Goal: Find specific page/section: Find specific page/section

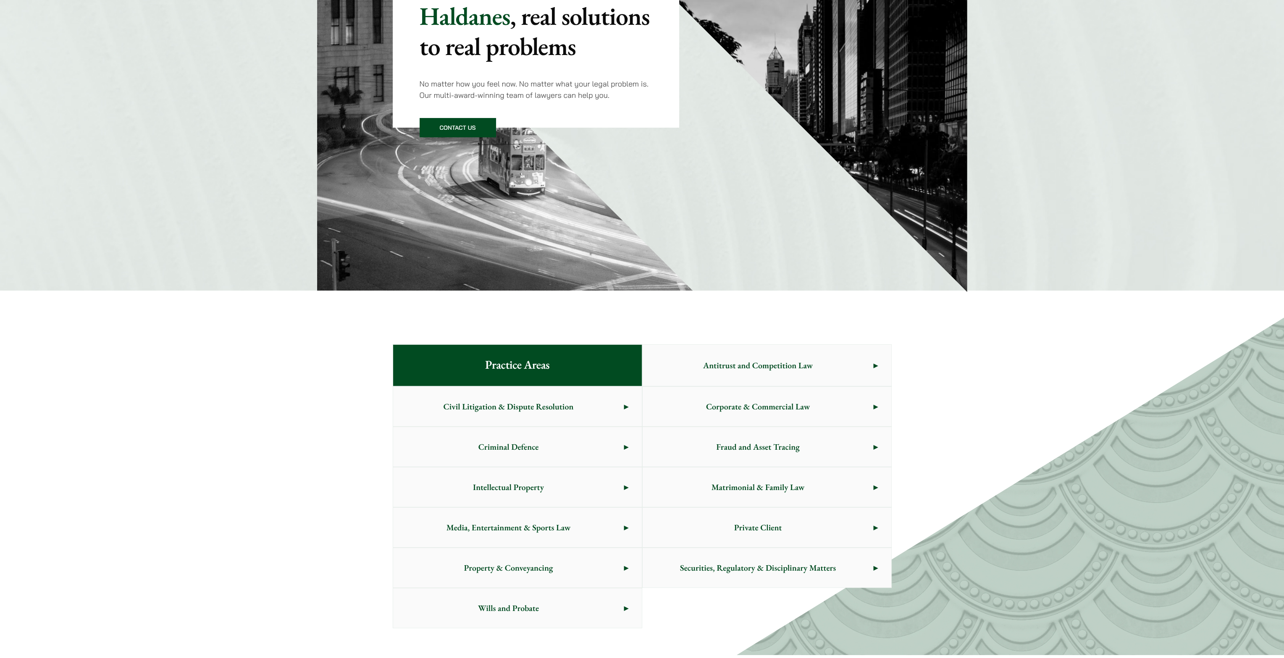
scroll to position [168, 0]
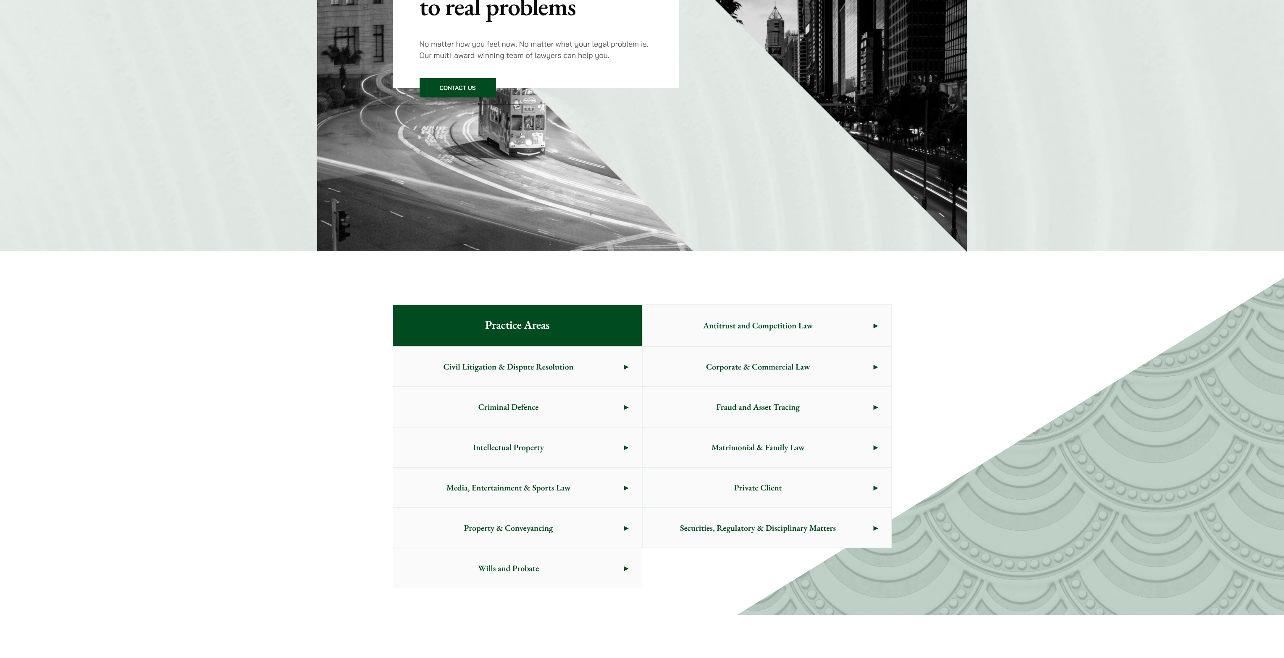
click at [609, 407] on span "Criminal Defence" at bounding box center [508, 406] width 231 height 39
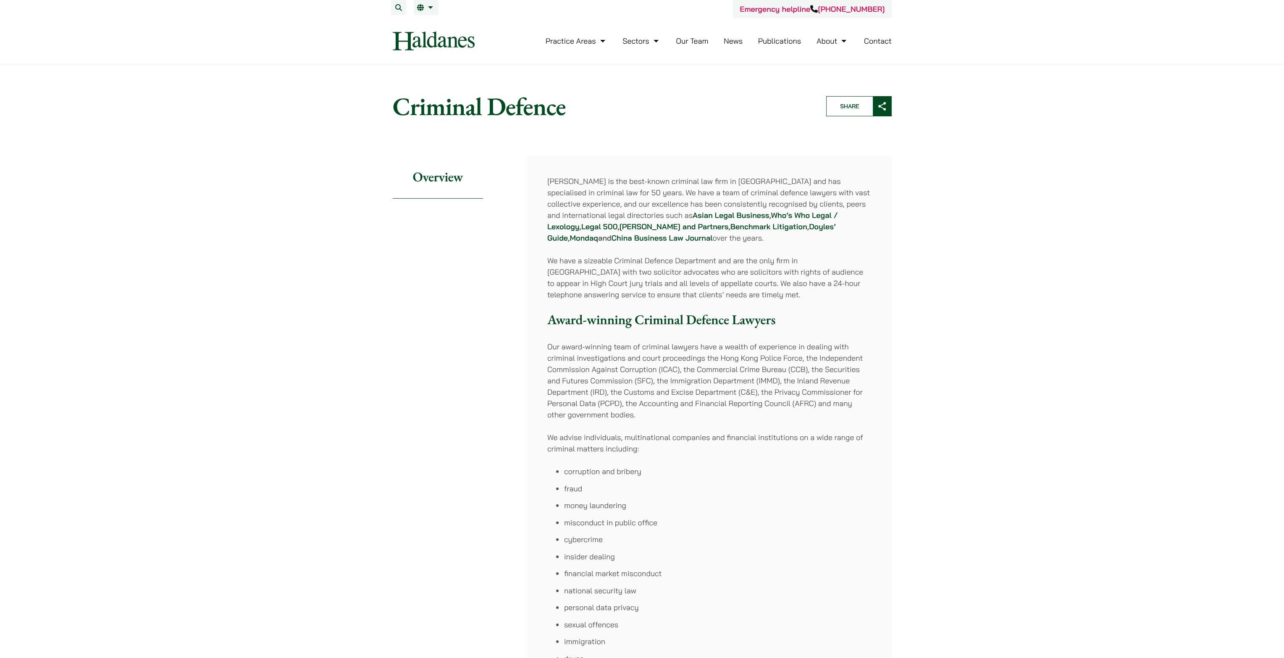
click at [703, 44] on link "Our Team" at bounding box center [692, 41] width 32 height 10
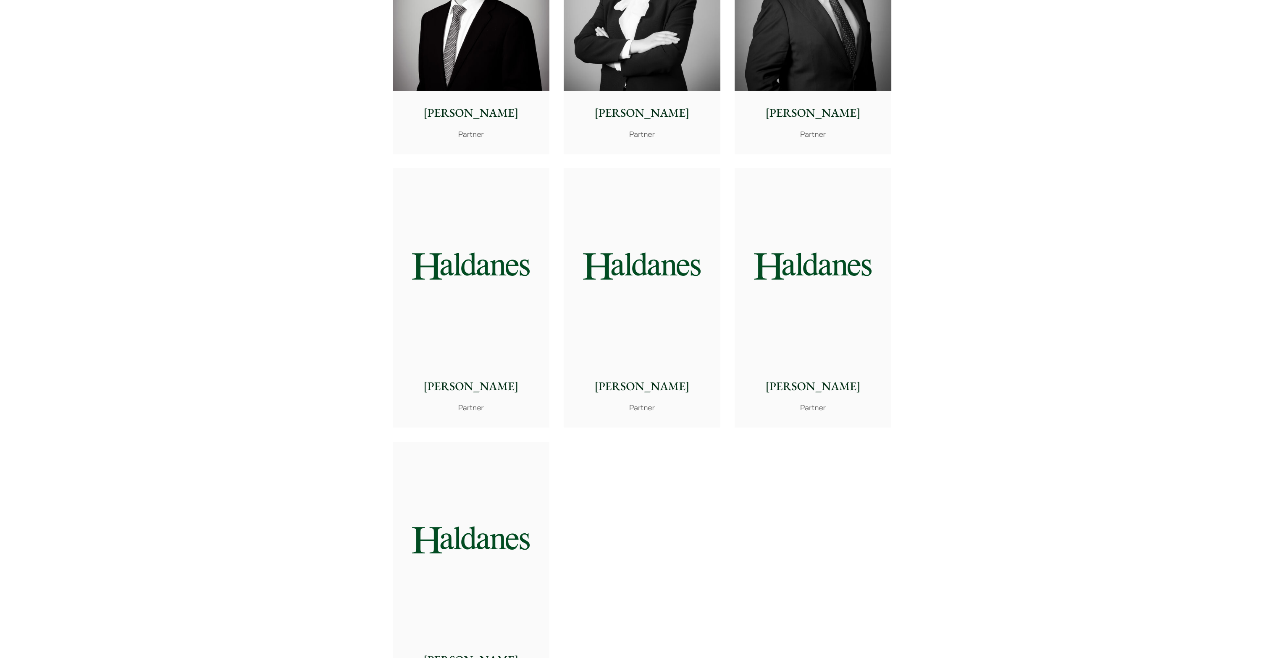
scroll to position [1512, 0]
